Goal: Task Accomplishment & Management: Manage account settings

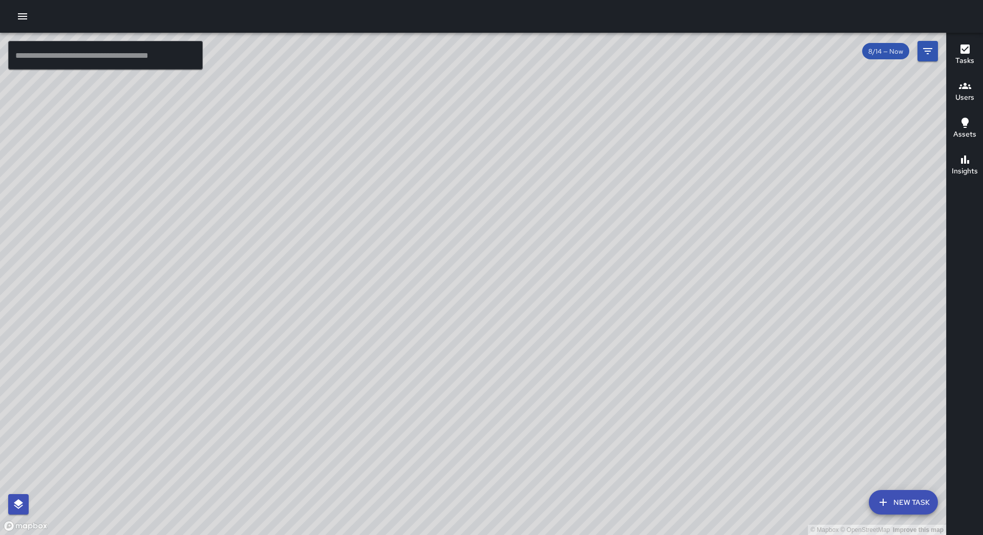
click at [26, 14] on icon "button" at bounding box center [22, 16] width 9 height 6
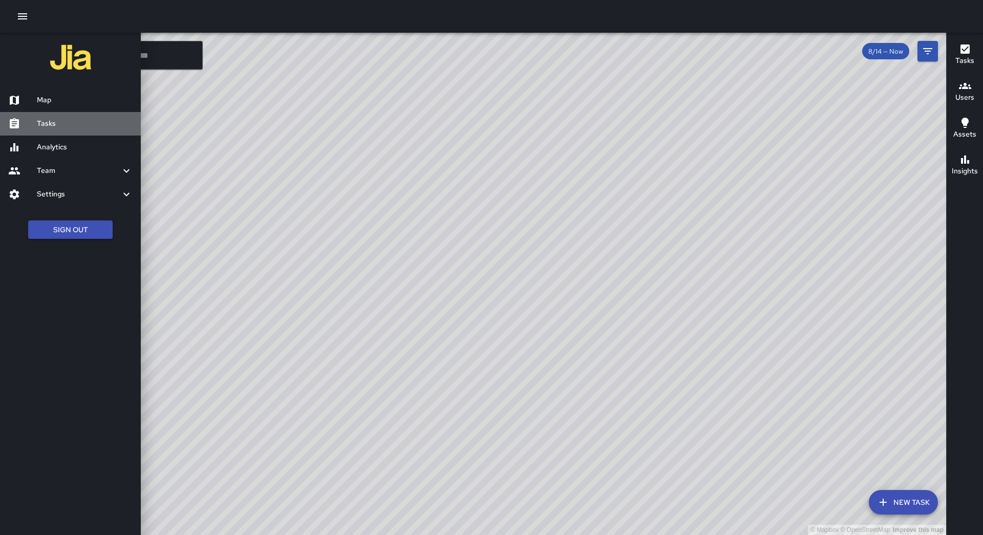
click at [99, 123] on h6 "Tasks" at bounding box center [85, 123] width 96 height 11
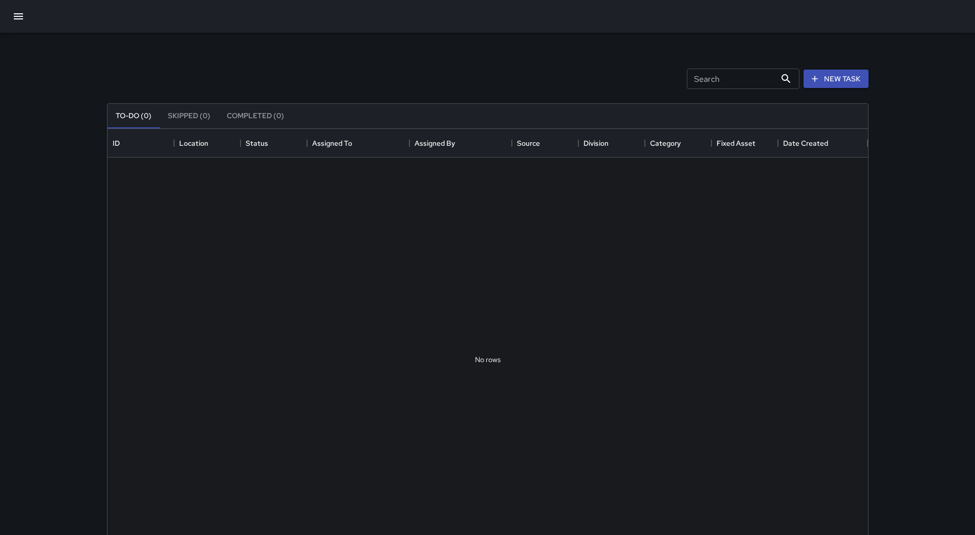
scroll to position [426, 753]
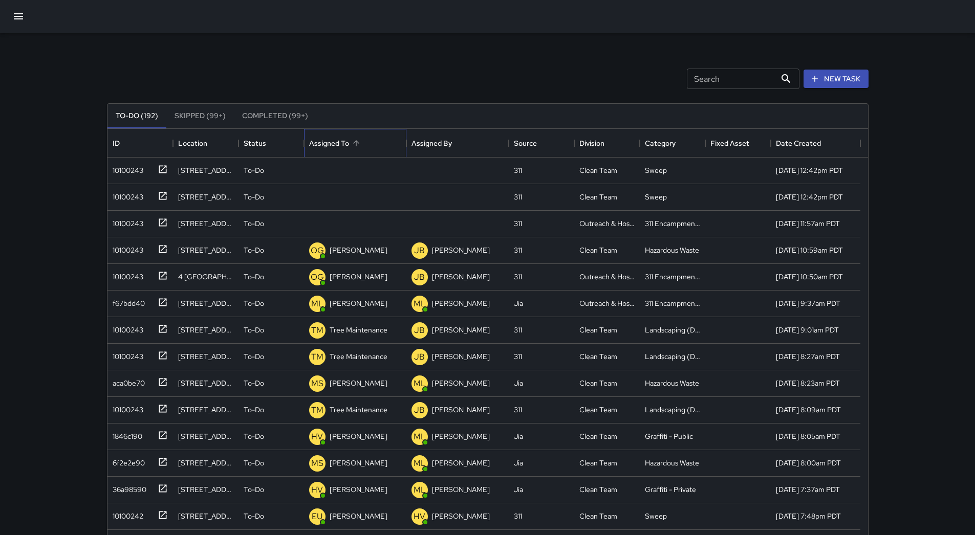
click at [370, 140] on div "Assigned To" at bounding box center [355, 143] width 92 height 29
click at [138, 223] on div "10100243" at bounding box center [125, 221] width 35 height 14
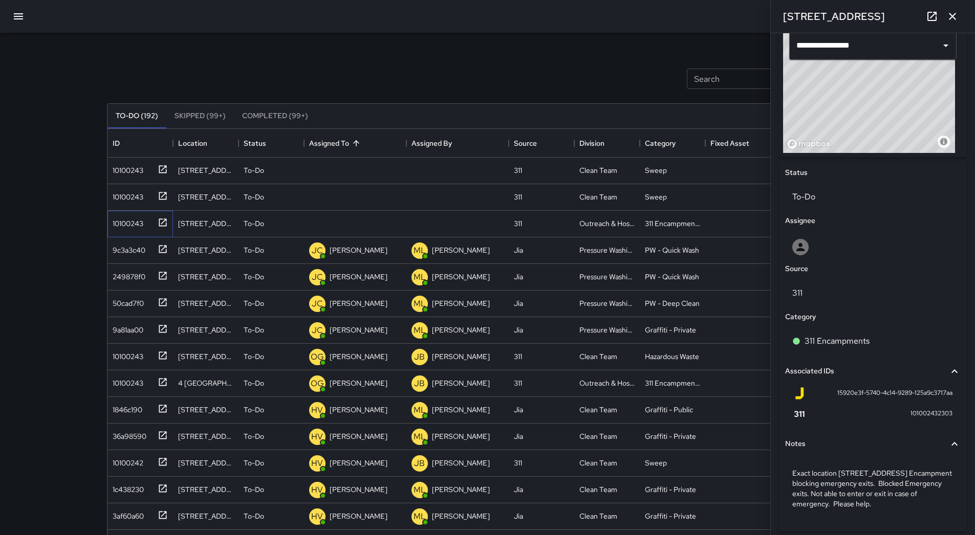
scroll to position [383, 0]
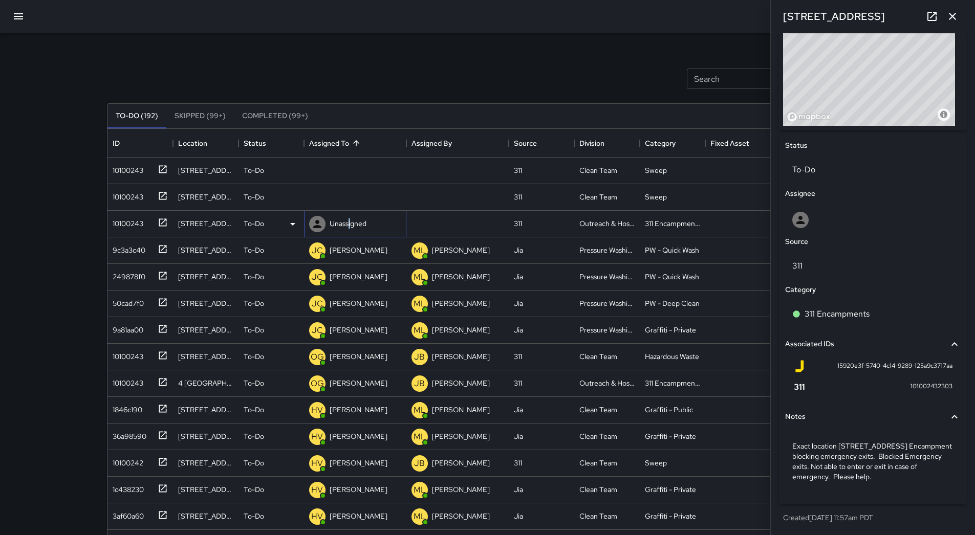
drag, startPoint x: 348, startPoint y: 215, endPoint x: 351, endPoint y: 228, distance: 12.5
click at [351, 228] on div "Unassigned" at bounding box center [337, 224] width 61 height 20
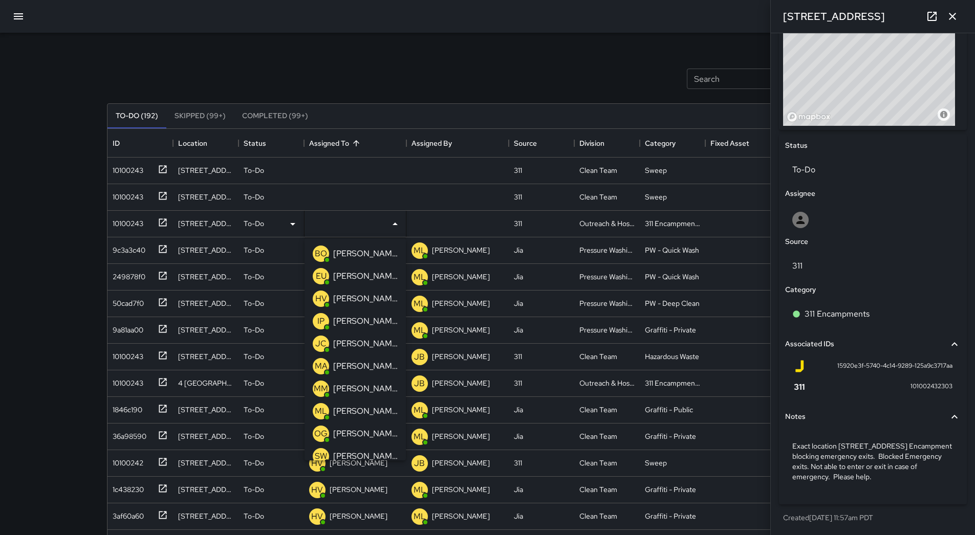
click at [360, 406] on p "[PERSON_NAME]" at bounding box center [365, 411] width 64 height 12
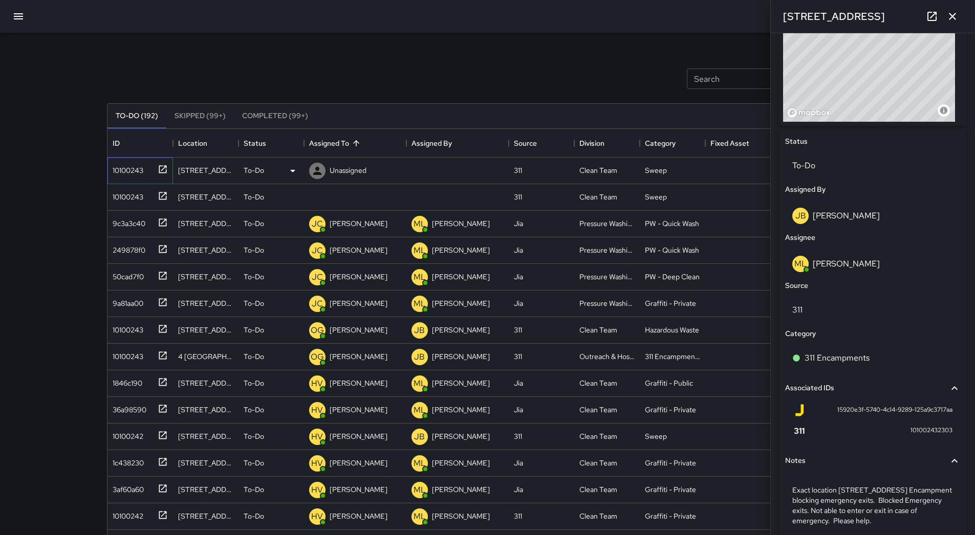
click at [143, 161] on div "10100243" at bounding box center [137, 168] width 59 height 17
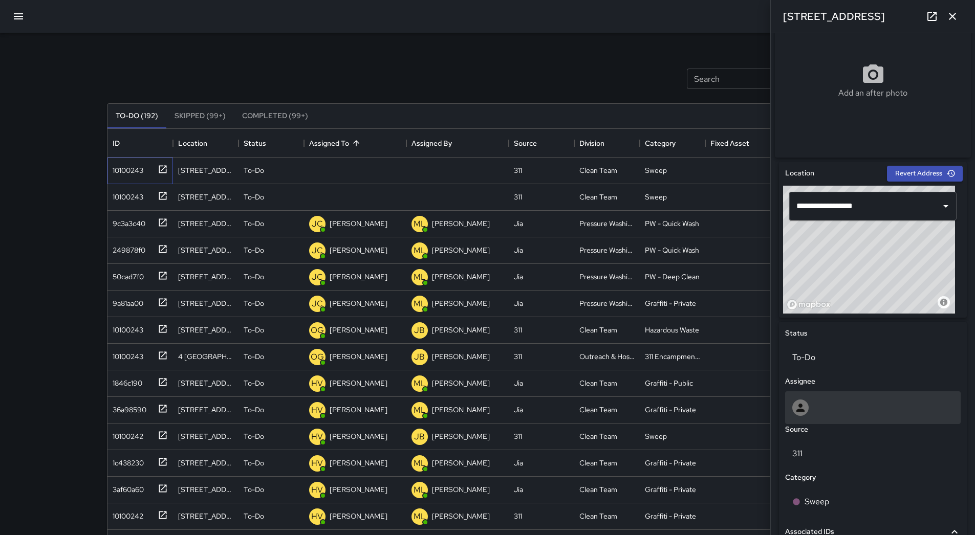
scroll to position [127, 0]
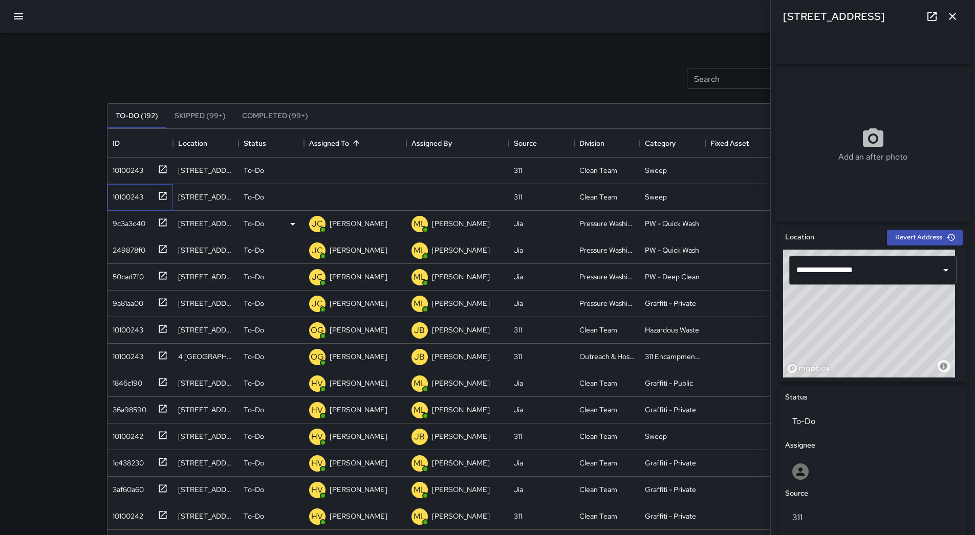
drag, startPoint x: 121, startPoint y: 191, endPoint x: 274, endPoint y: 219, distance: 155.4
click at [122, 192] on div "10100243" at bounding box center [125, 195] width 35 height 14
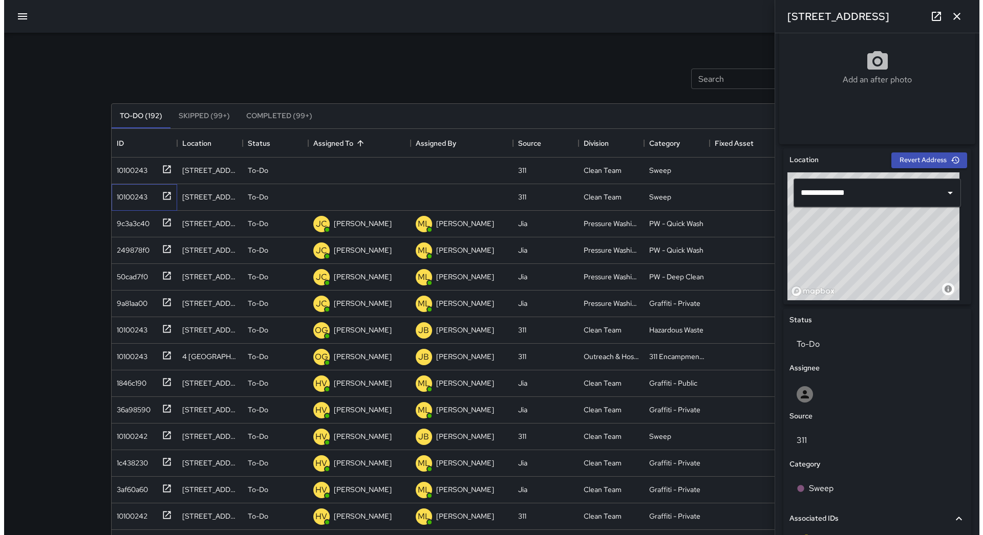
scroll to position [358, 0]
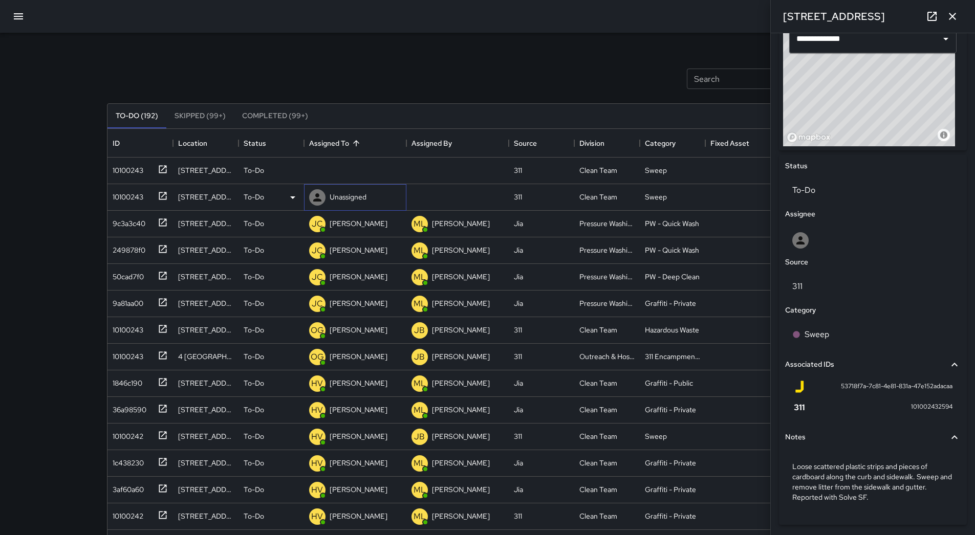
click at [341, 198] on p "Unassigned" at bounding box center [348, 197] width 37 height 10
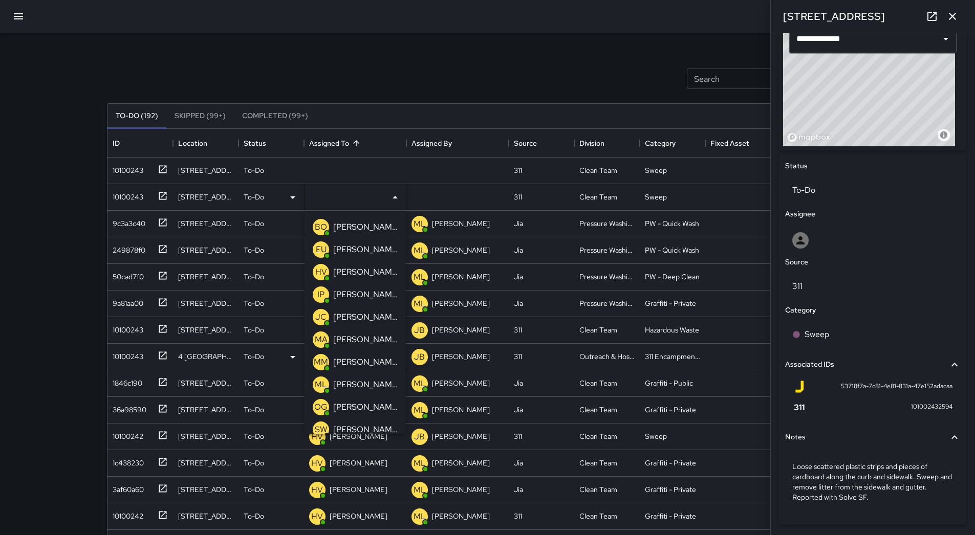
click at [343, 338] on p "[PERSON_NAME]" at bounding box center [365, 340] width 64 height 12
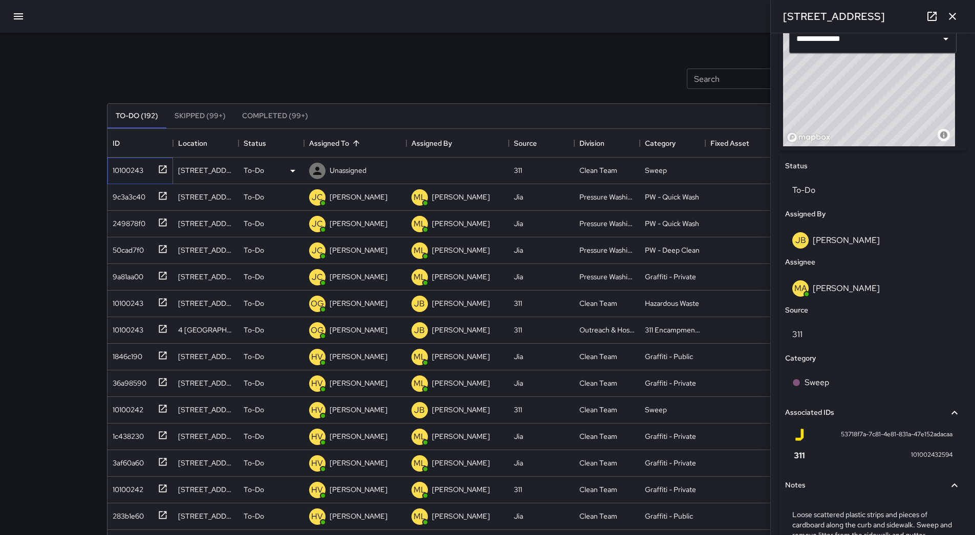
click at [130, 172] on div "10100243" at bounding box center [125, 168] width 35 height 14
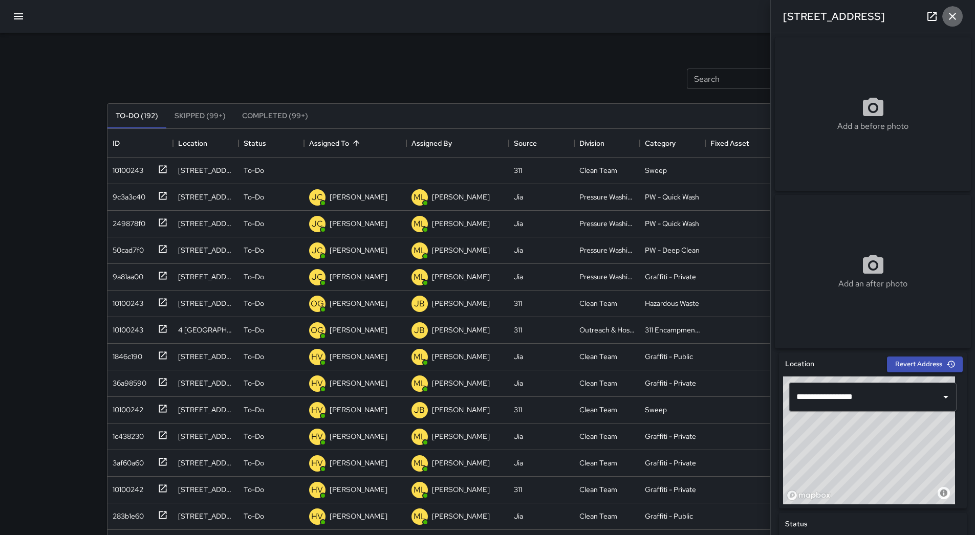
click at [953, 12] on icon "button" at bounding box center [952, 16] width 12 height 12
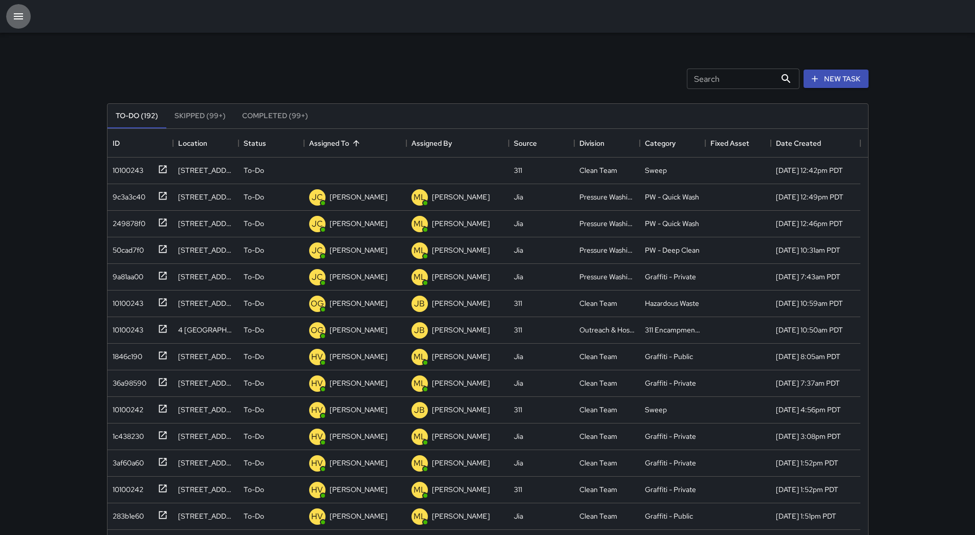
click at [14, 14] on icon "button" at bounding box center [18, 16] width 9 height 6
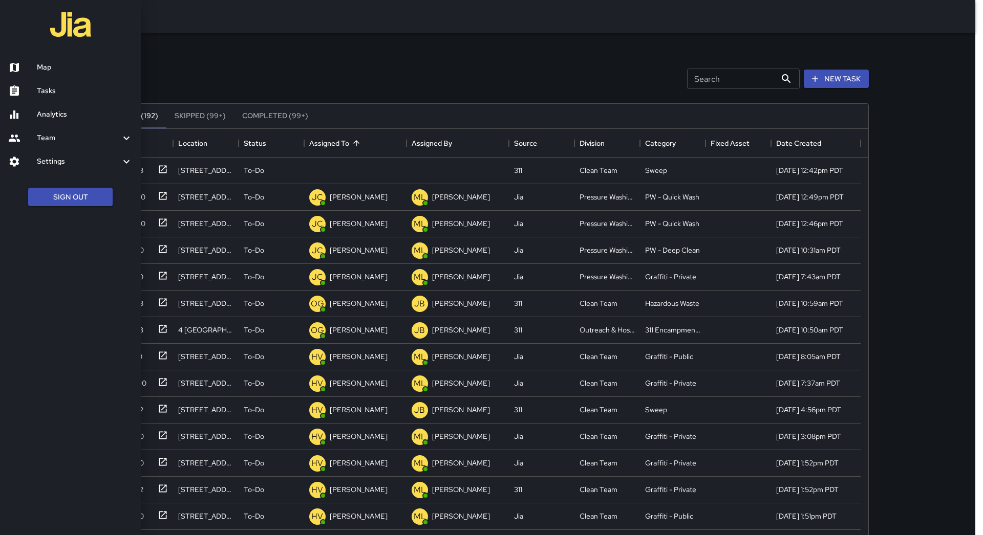
click at [85, 75] on link "Map" at bounding box center [70, 68] width 141 height 24
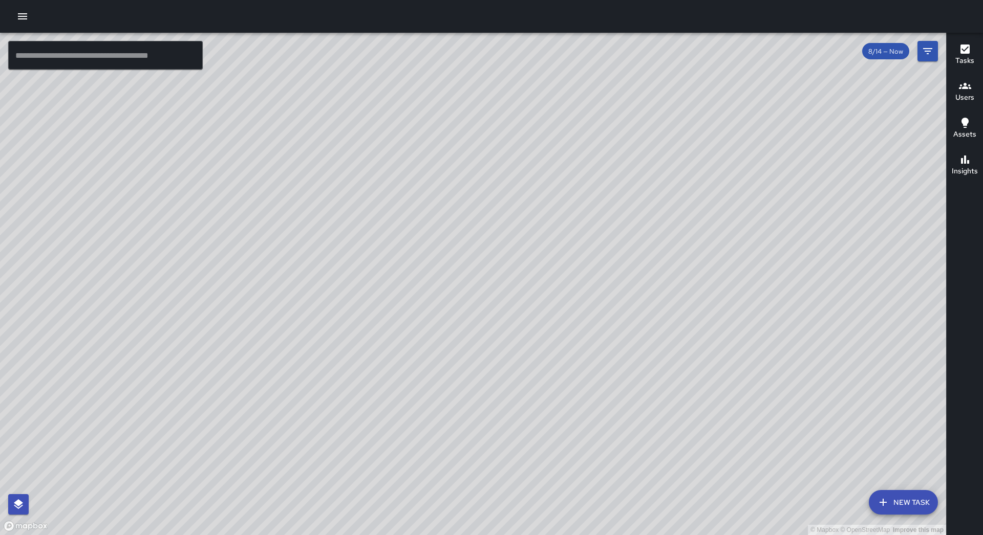
click at [16, 15] on icon "button" at bounding box center [22, 16] width 12 height 12
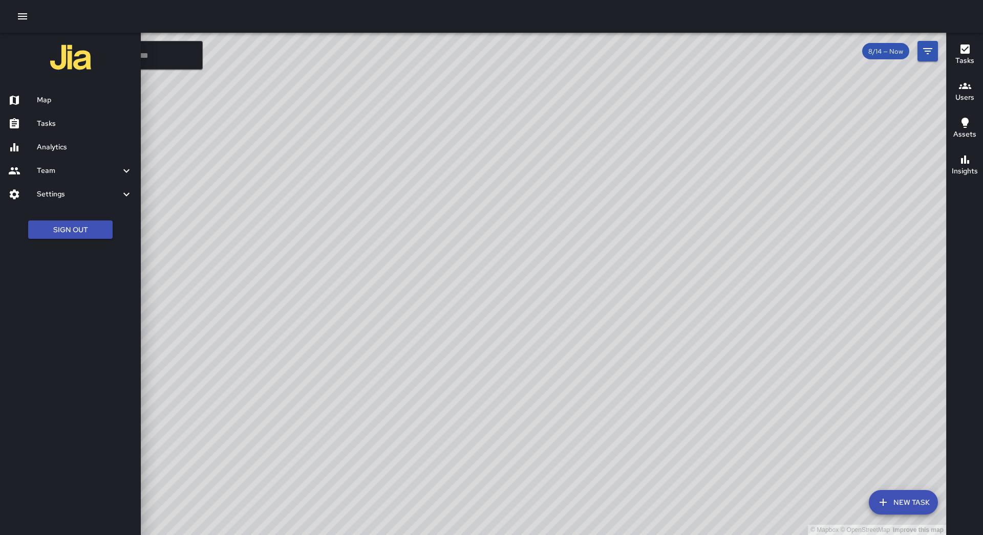
click at [595, 181] on div at bounding box center [491, 267] width 983 height 535
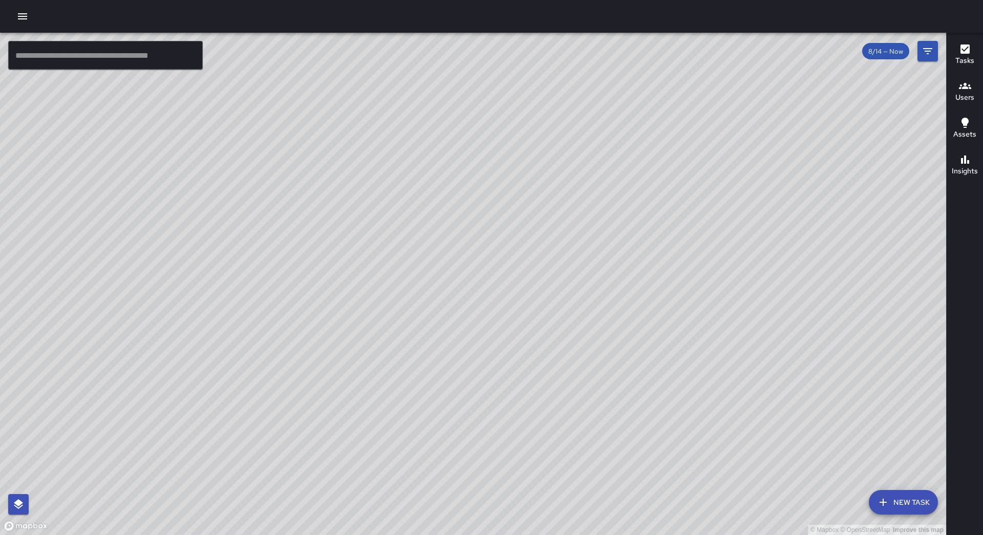
click at [17, 5] on div at bounding box center [491, 16] width 983 height 33
click at [26, 20] on icon "button" at bounding box center [22, 16] width 12 height 12
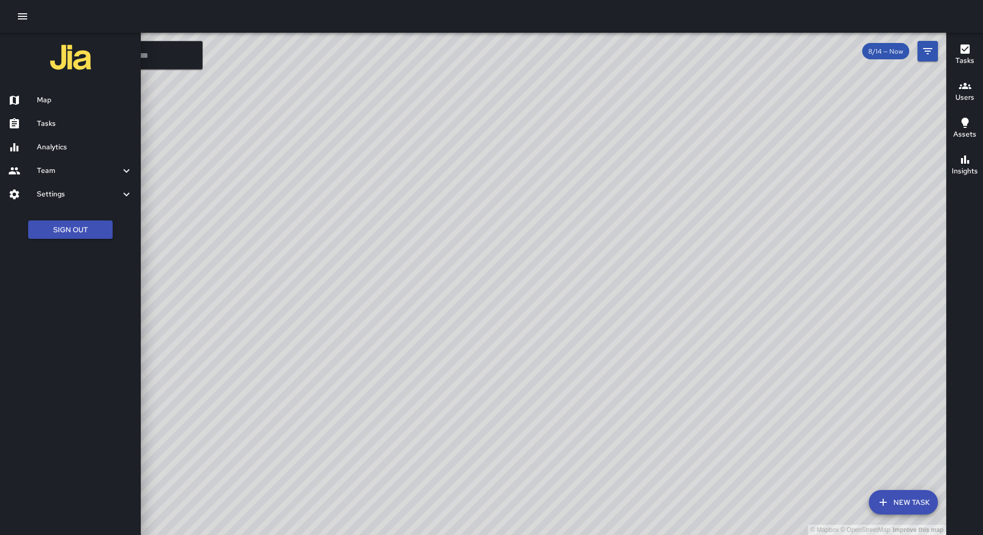
click at [77, 99] on h6 "Map" at bounding box center [85, 100] width 96 height 11
